Goal: Obtain resource: Download file/media

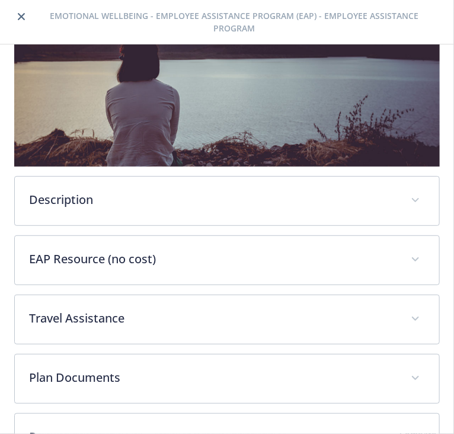
scroll to position [205, 0]
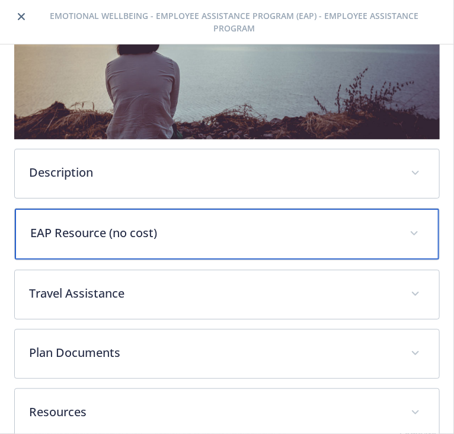
click at [191, 224] on p "EAP Resource (no cost)" at bounding box center [212, 233] width 365 height 18
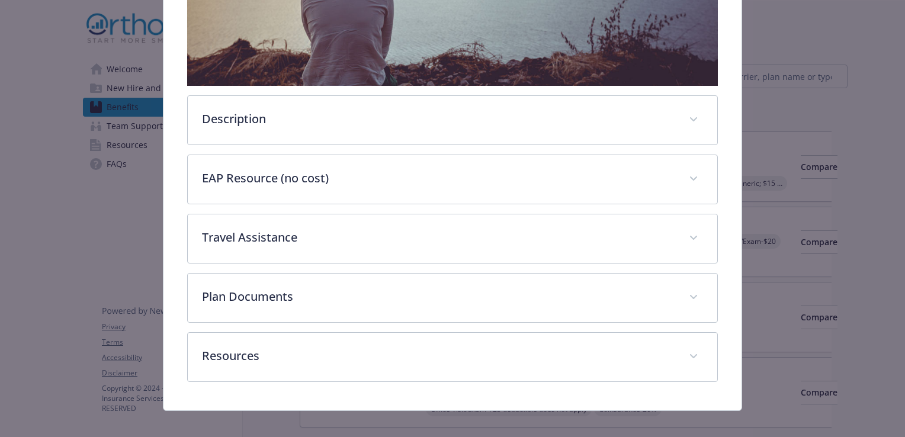
scroll to position [353, 0]
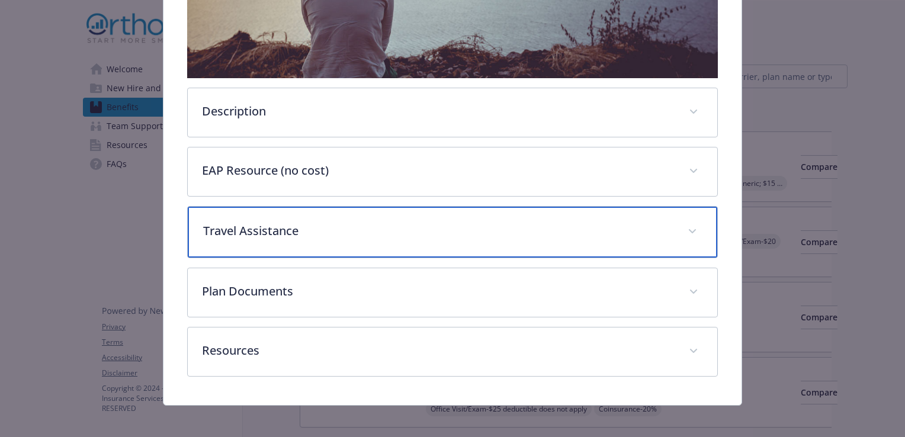
click at [453, 236] on div "Travel Assistance" at bounding box center [453, 232] width 530 height 51
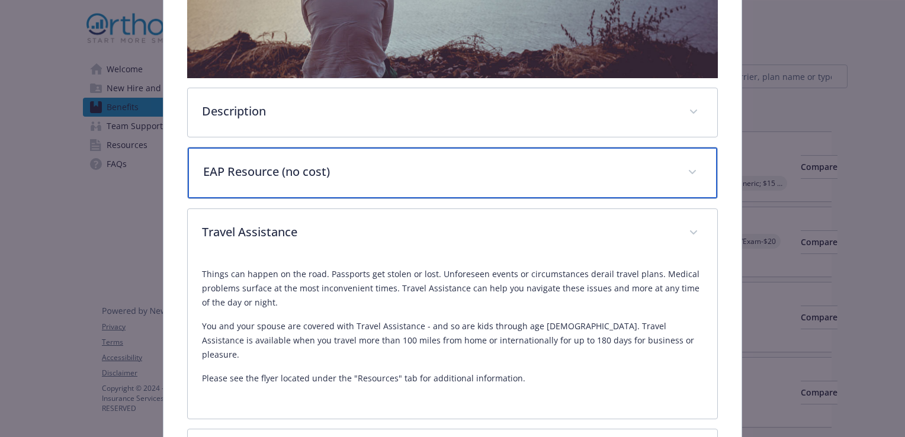
click at [453, 177] on div "EAP Resource (no cost)" at bounding box center [453, 172] width 530 height 51
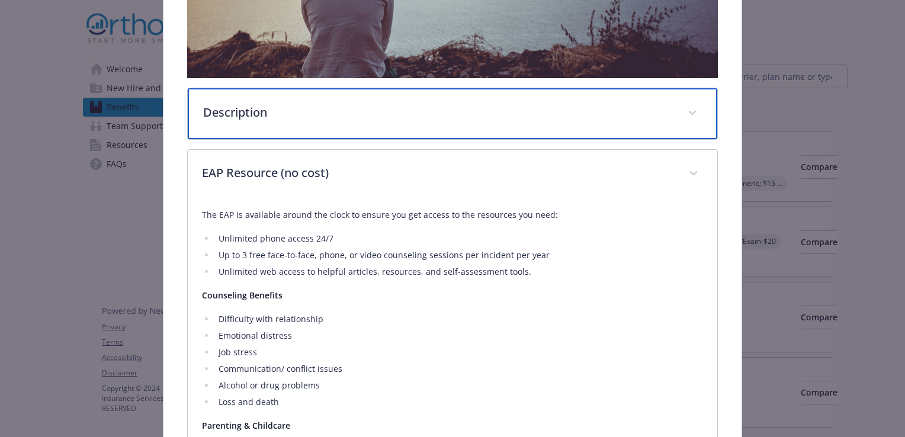
click at [453, 131] on div "Description" at bounding box center [453, 113] width 530 height 51
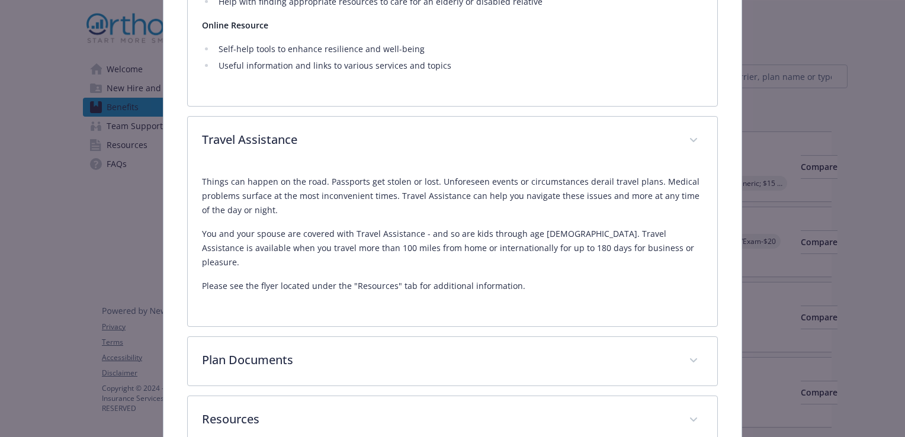
scroll to position [1357, 0]
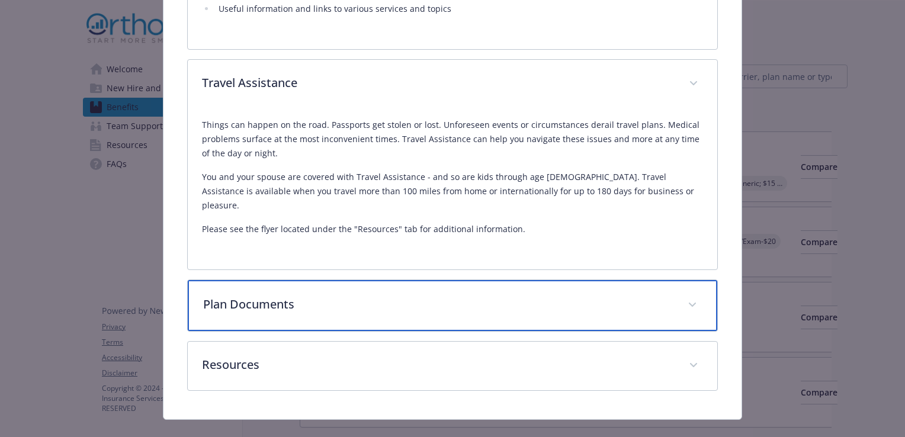
click at [365, 280] on div "Plan Documents" at bounding box center [453, 305] width 530 height 51
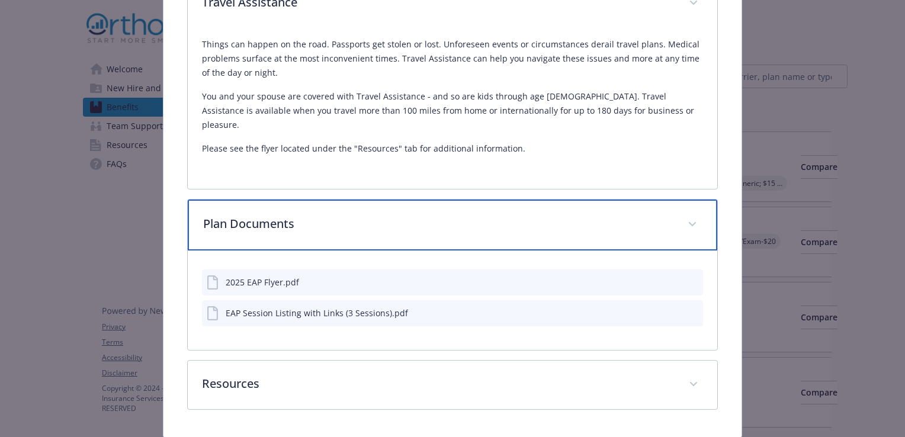
scroll to position [1457, 0]
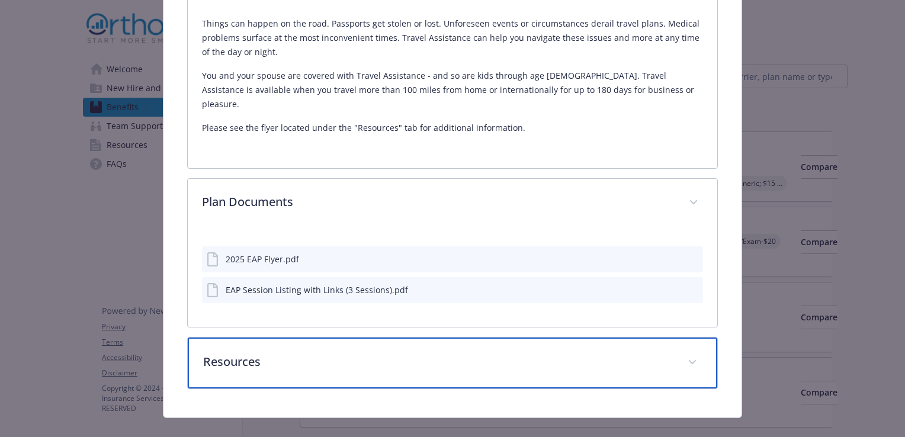
drag, startPoint x: 387, startPoint y: 346, endPoint x: 383, endPoint y: 336, distance: 10.7
click at [386, 353] on p "Resources" at bounding box center [438, 362] width 470 height 18
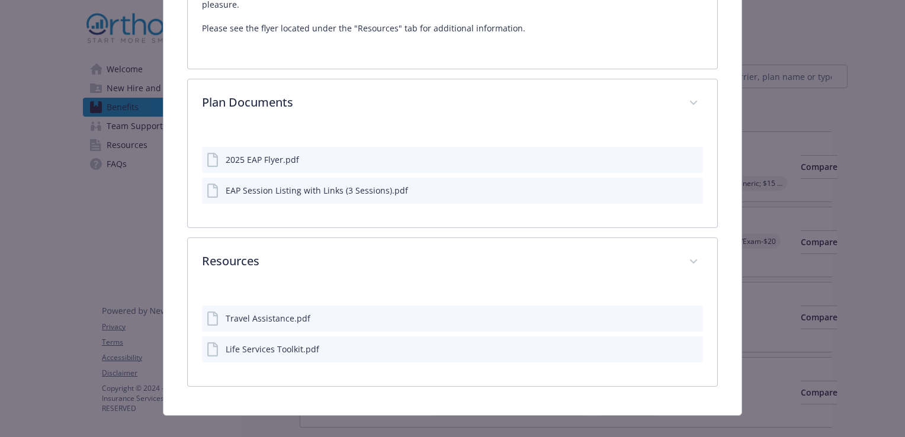
scroll to position [1554, 0]
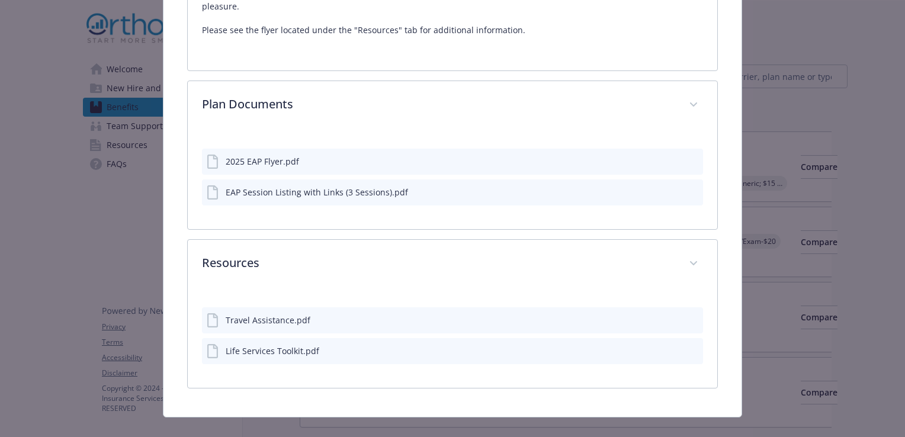
click at [410, 179] on div "EAP Session Listing with Links (3 Sessions).pdf" at bounding box center [452, 192] width 501 height 26
click at [384, 186] on div "EAP Session Listing with Links (3 Sessions).pdf" at bounding box center [317, 192] width 182 height 12
click at [453, 186] on button "details for plan Emotional Wellbeing - Employee Assistance Program (EAP) - Empl…" at bounding box center [693, 192] width 11 height 12
click at [453, 193] on icon "download file" at bounding box center [672, 194] width 9 height 3
